Goal: Consume media (video, audio): Consume media (video, audio)

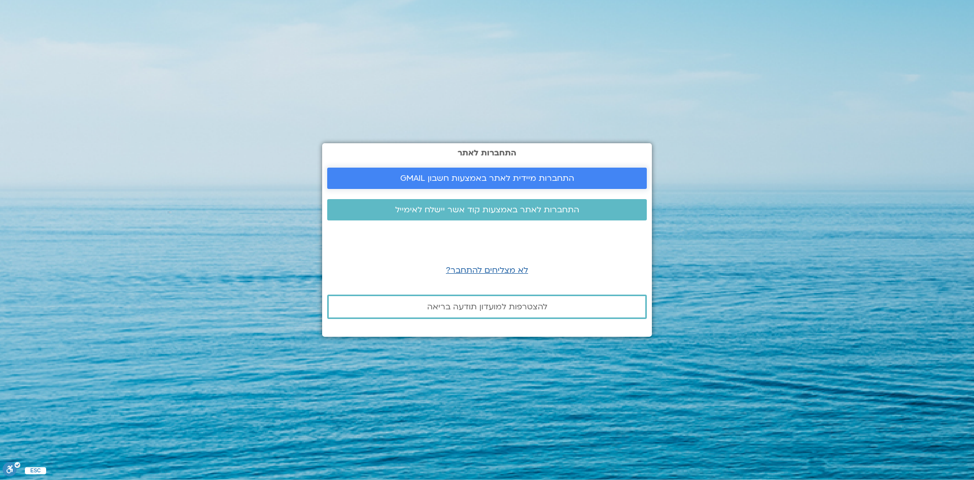
click at [596, 172] on link "התחברות מיידית לאתר באמצעות חשבון GMAIL" at bounding box center [487, 177] width 320 height 21
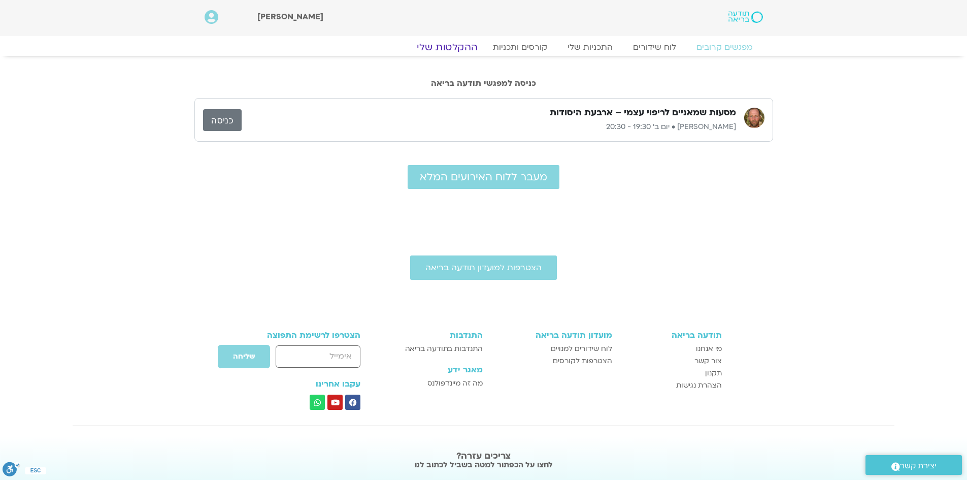
click at [469, 42] on link "ההקלטות שלי" at bounding box center [446, 47] width 85 height 12
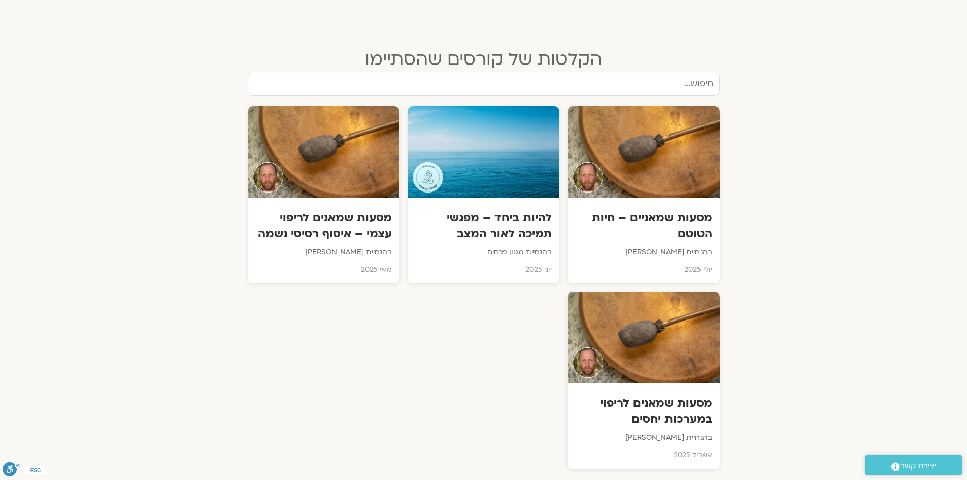
scroll to position [457, 0]
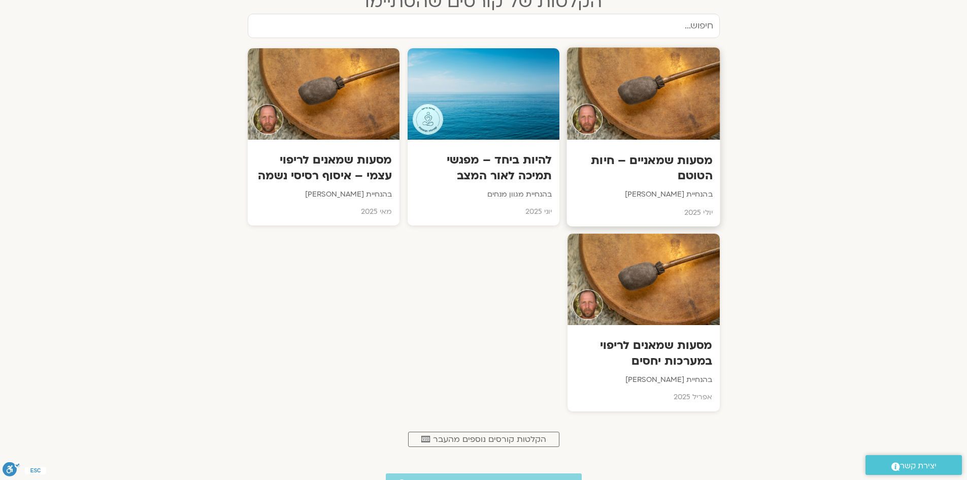
click at [627, 170] on h3 "מסעות שמאניים – חיות הטוטם" at bounding box center [644, 168] width 138 height 31
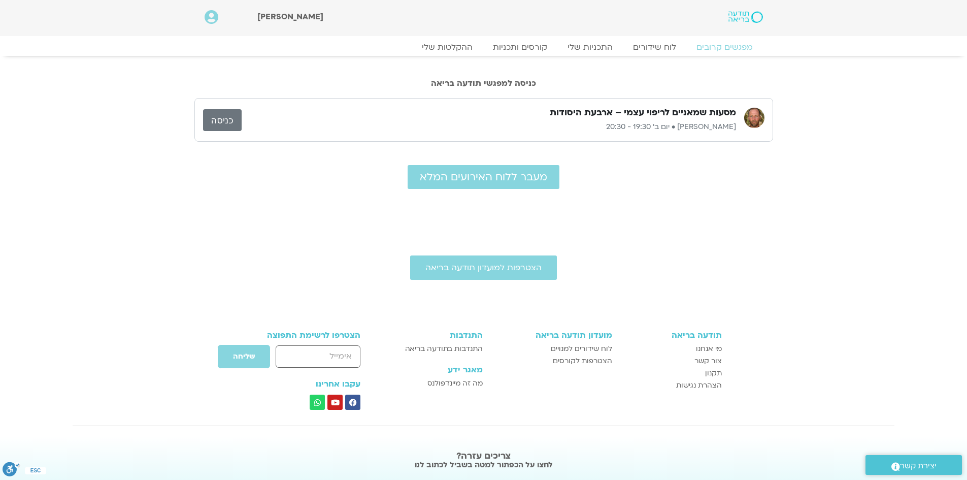
click at [215, 117] on link "כניסה" at bounding box center [222, 120] width 39 height 22
